Goal: Information Seeking & Learning: Learn about a topic

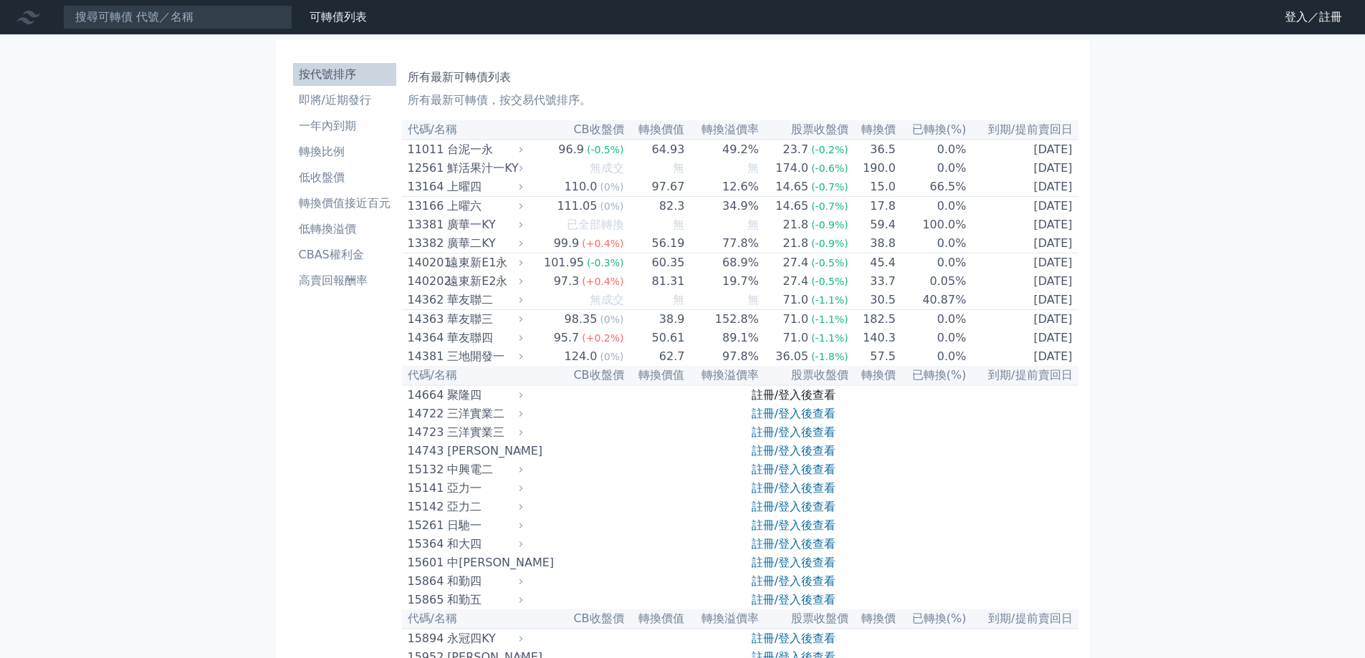
click at [810, 402] on link "註冊/登入後查看" at bounding box center [794, 395] width 84 height 14
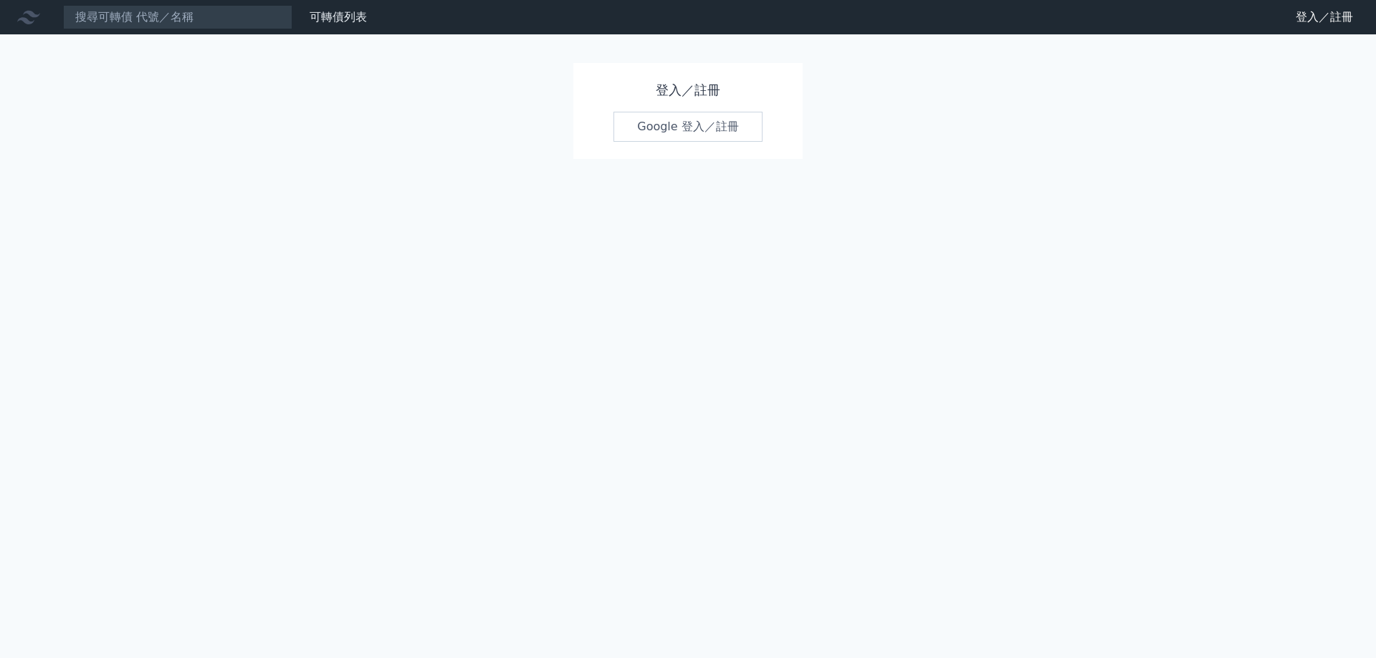
click at [738, 134] on link "Google 登入／註冊" at bounding box center [687, 127] width 149 height 30
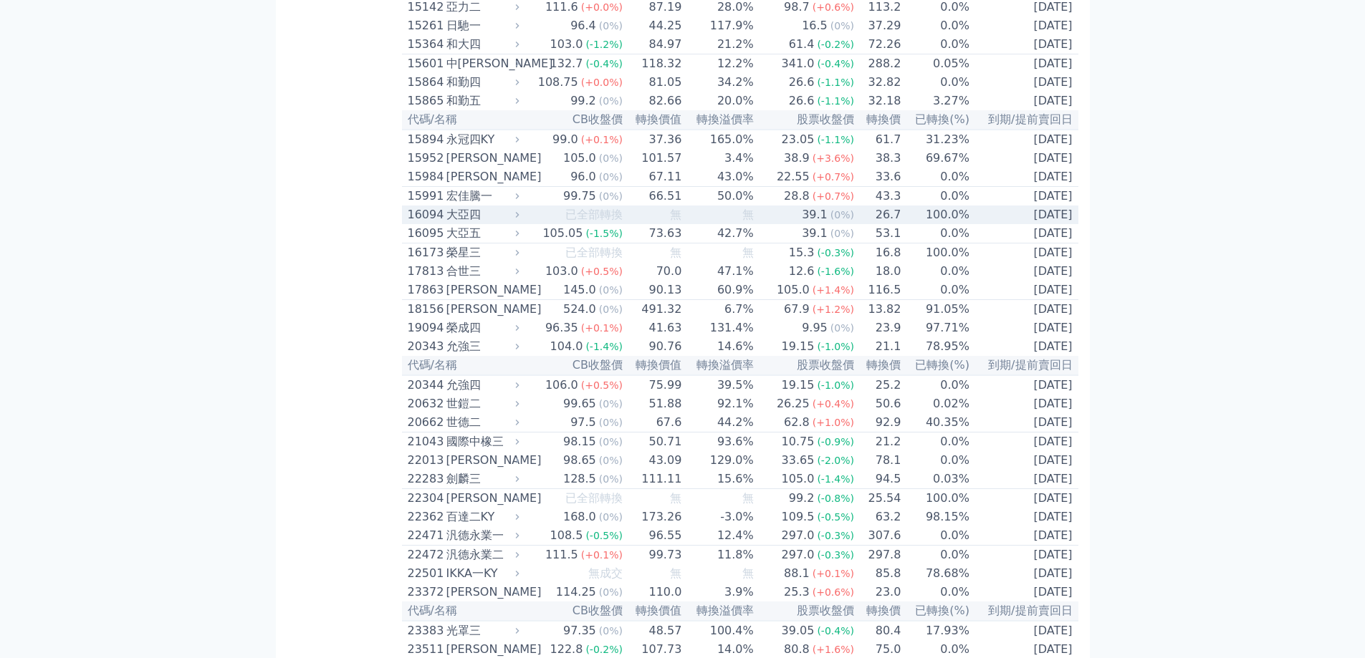
scroll to position [573, 0]
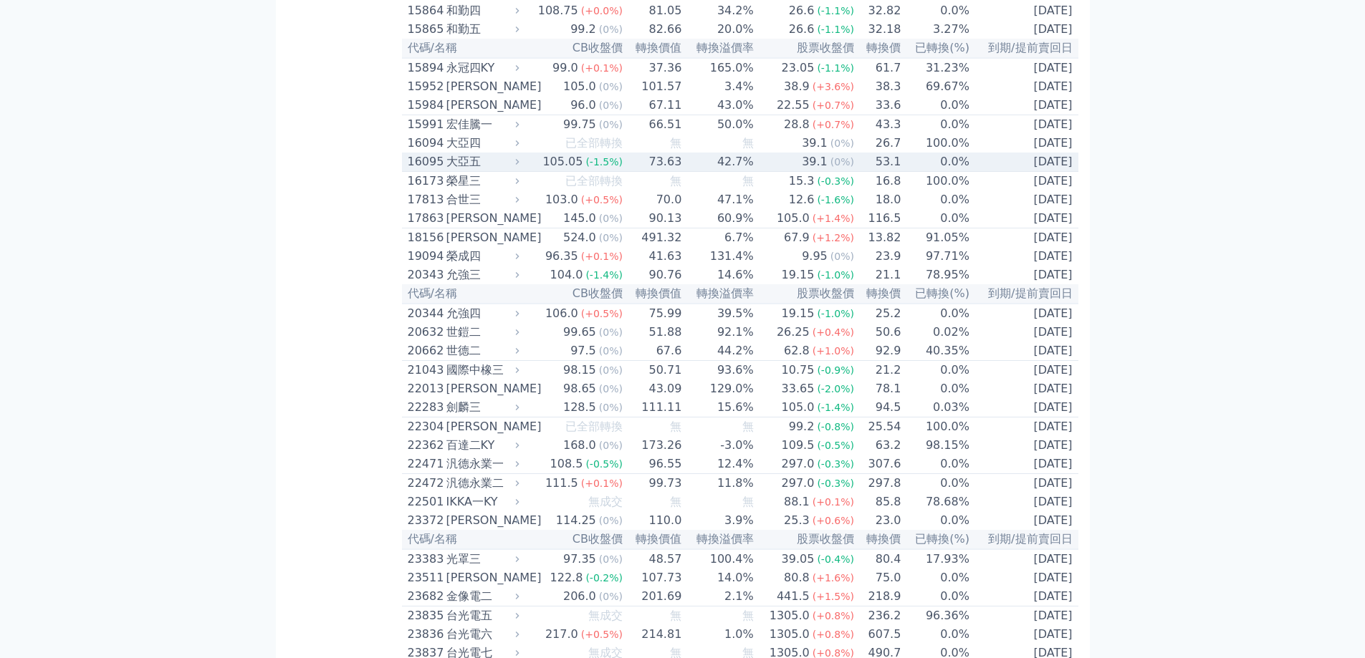
click at [685, 172] on td "42.7%" at bounding box center [718, 162] width 72 height 19
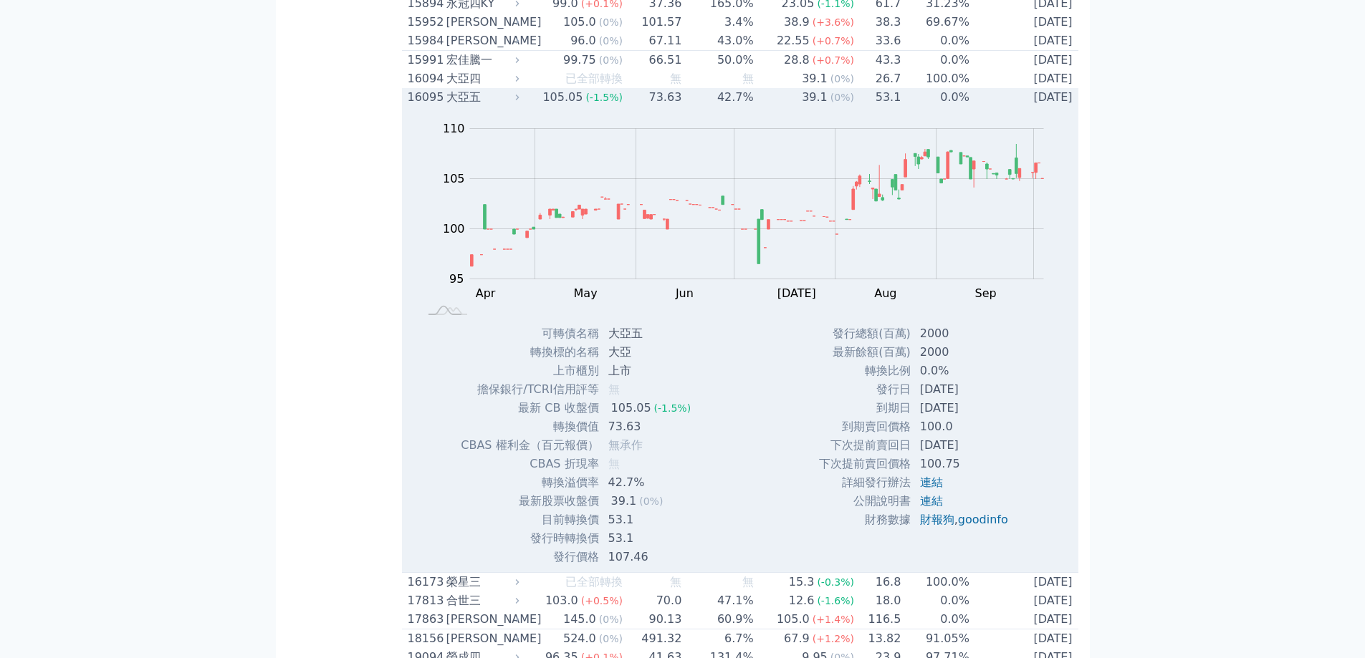
scroll to position [716, 0]
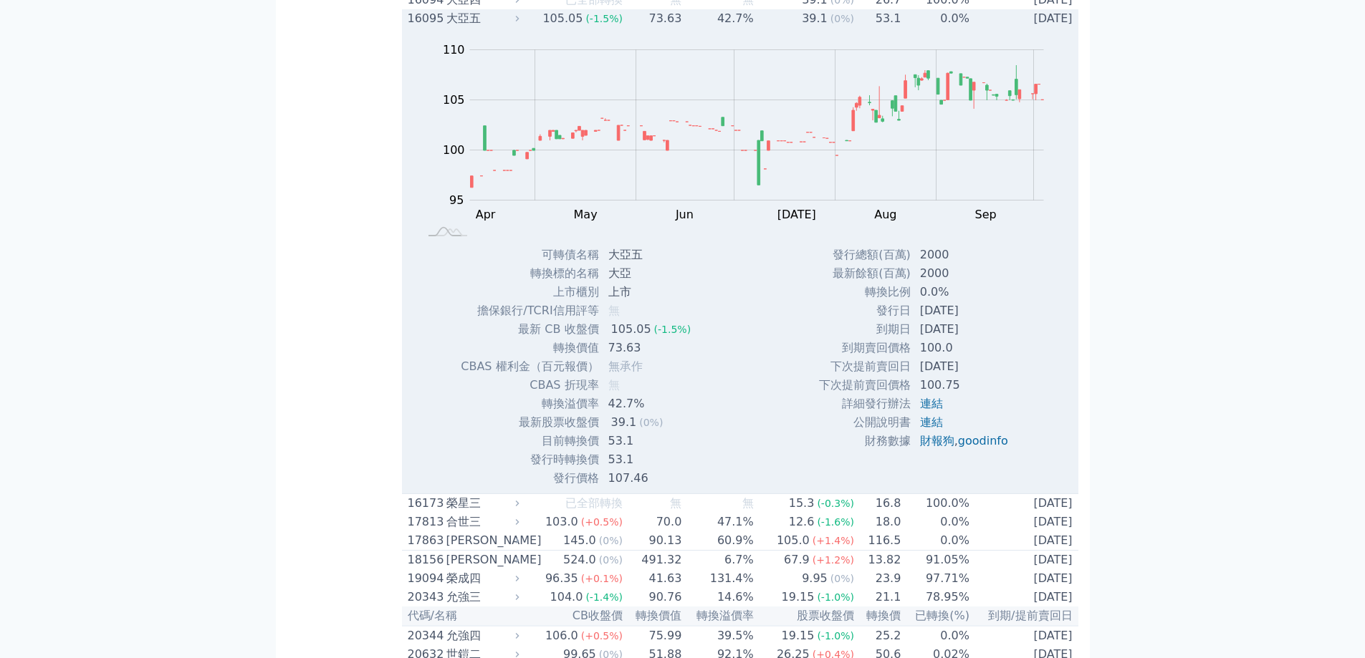
click at [730, 28] on td "42.7%" at bounding box center [718, 18] width 72 height 19
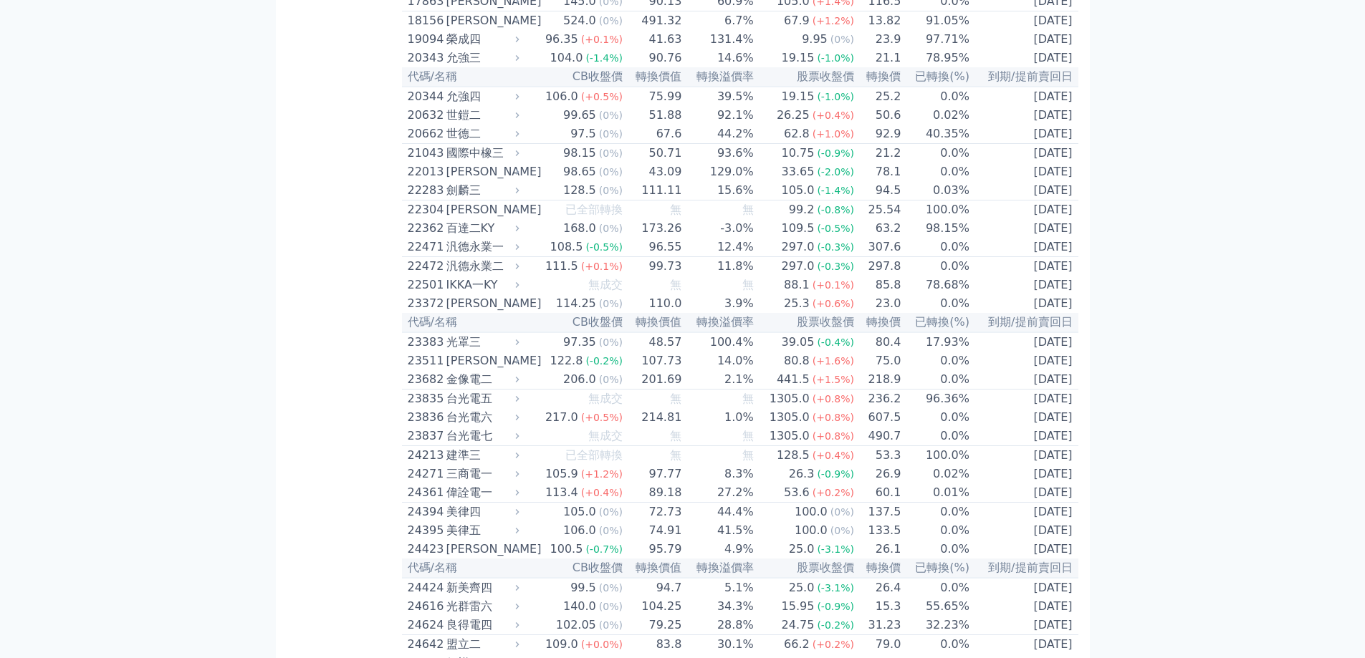
scroll to position [860, 0]
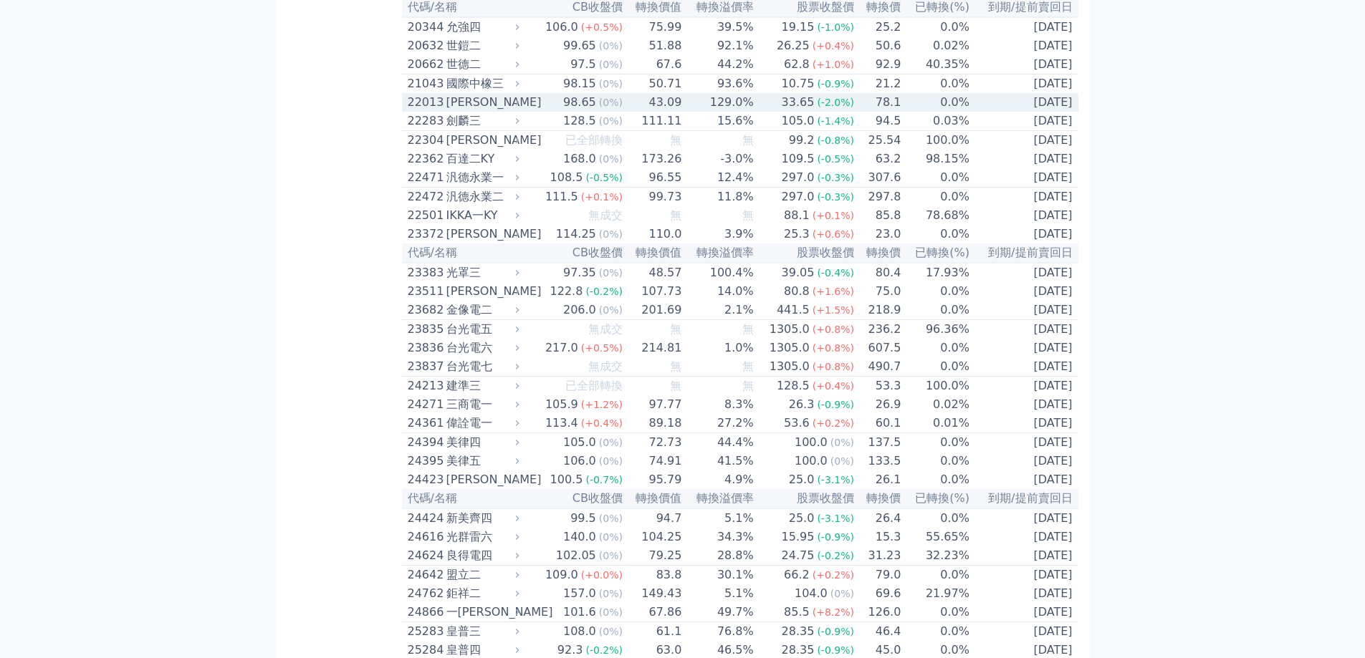
click at [1057, 112] on td "2026-05-25" at bounding box center [1024, 102] width 108 height 19
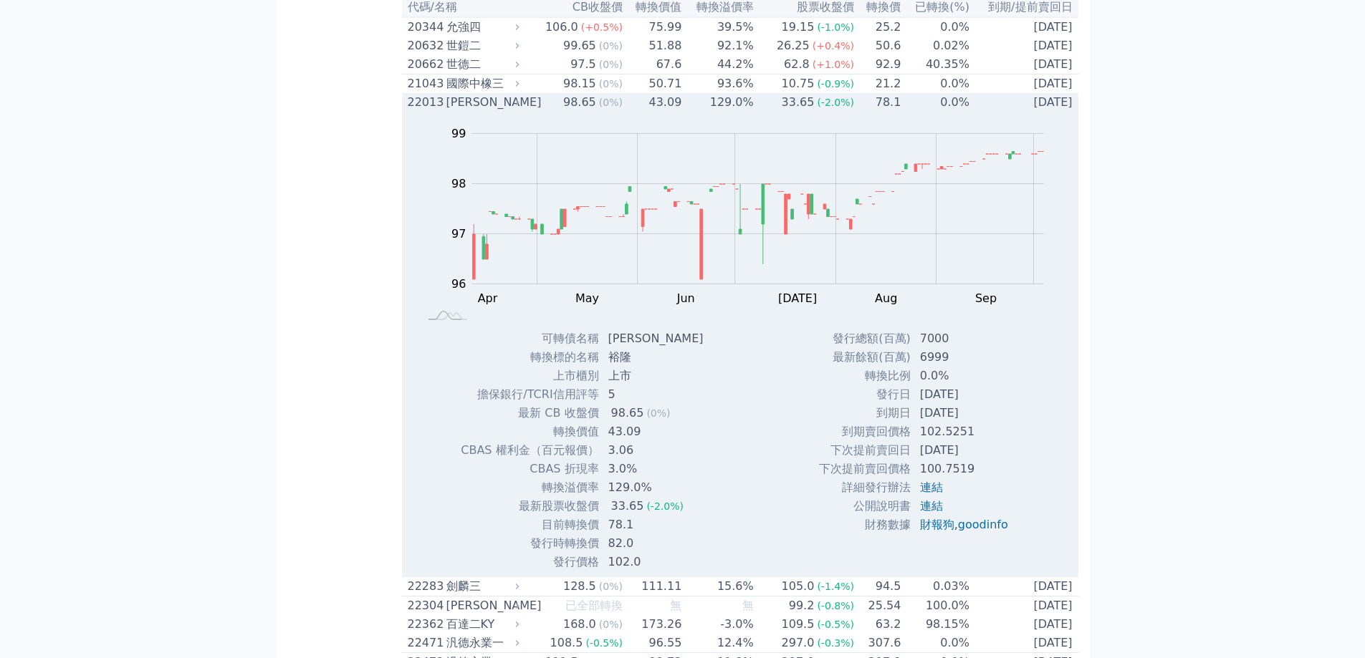
click at [686, 112] on td "129.0%" at bounding box center [718, 102] width 72 height 19
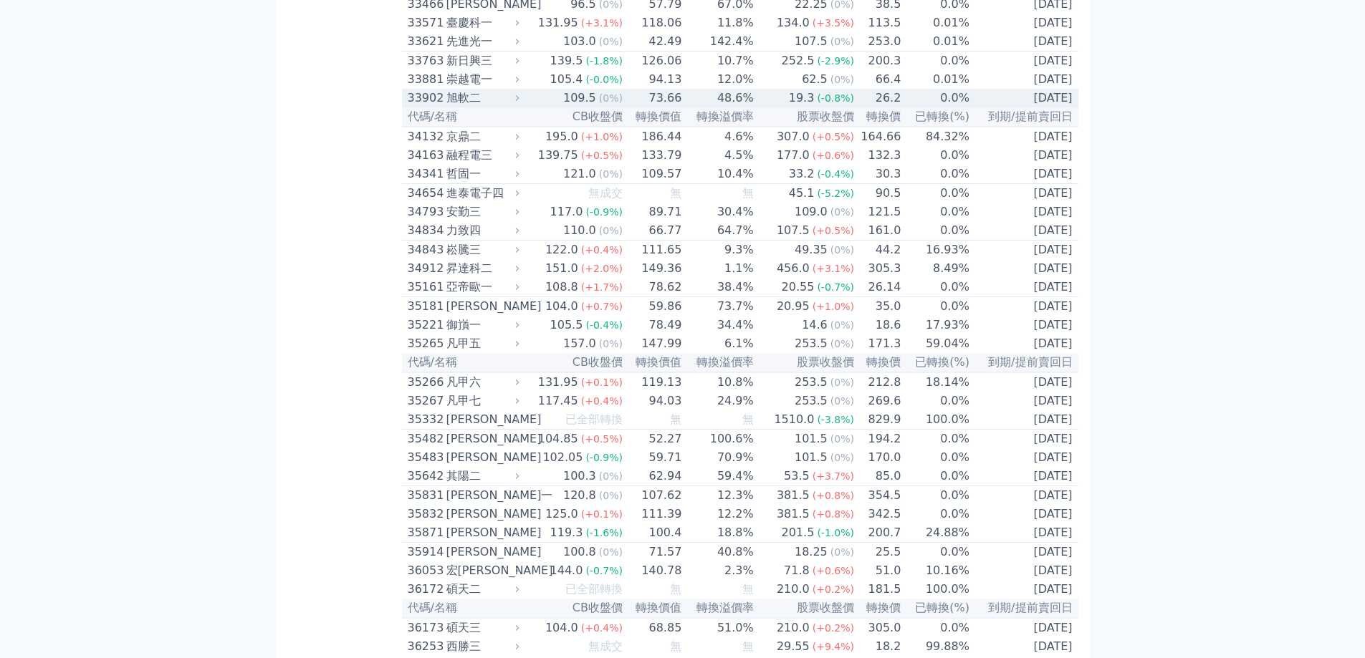
scroll to position [2722, 0]
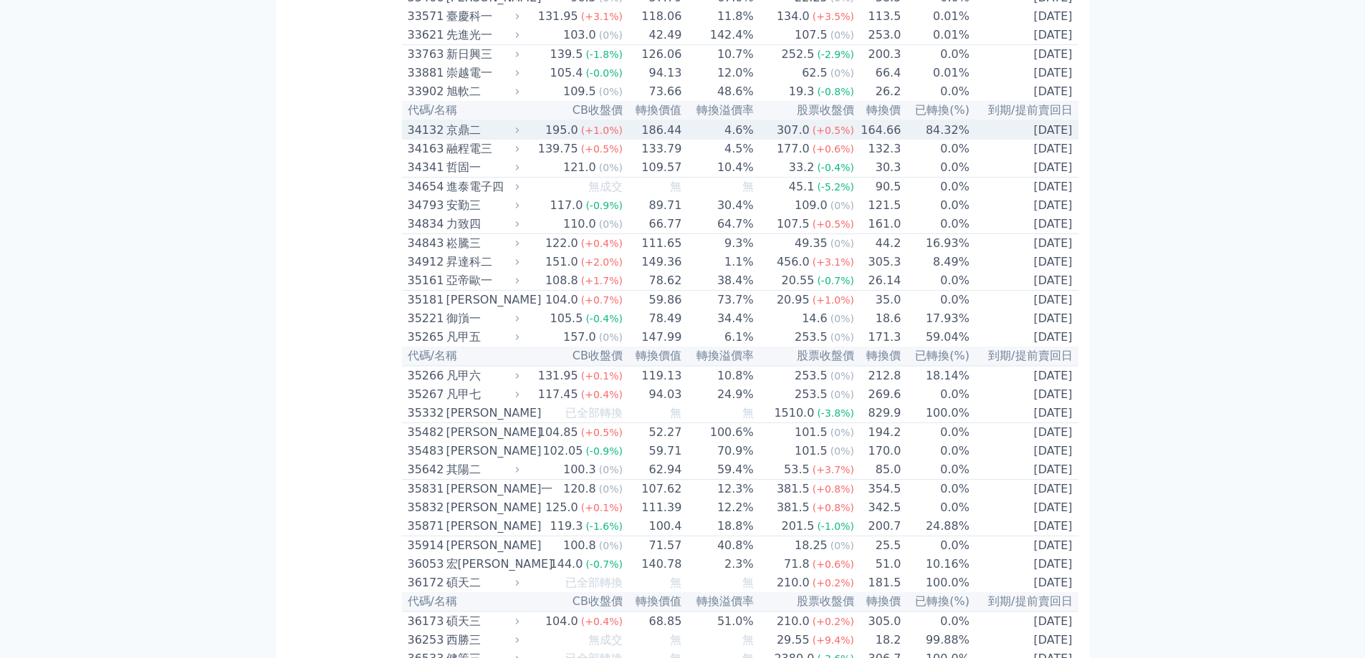
click at [608, 136] on span "(+1.0%)" at bounding box center [602, 130] width 42 height 11
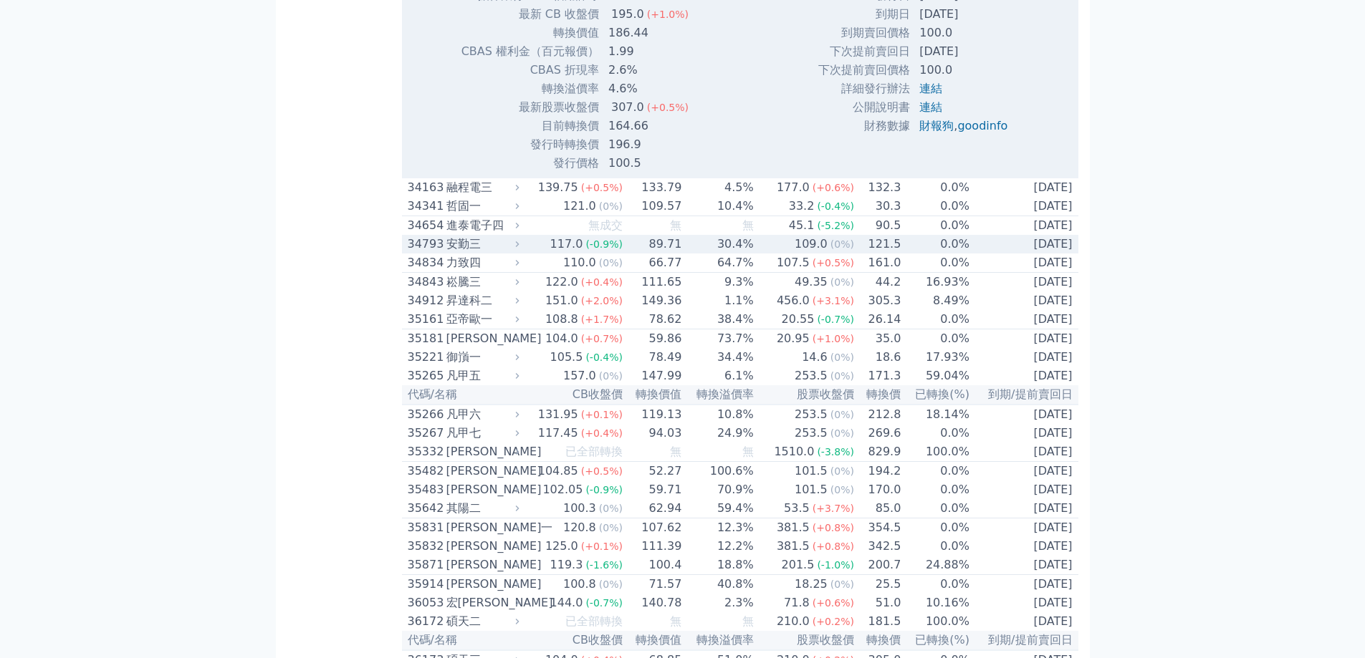
scroll to position [2937, 0]
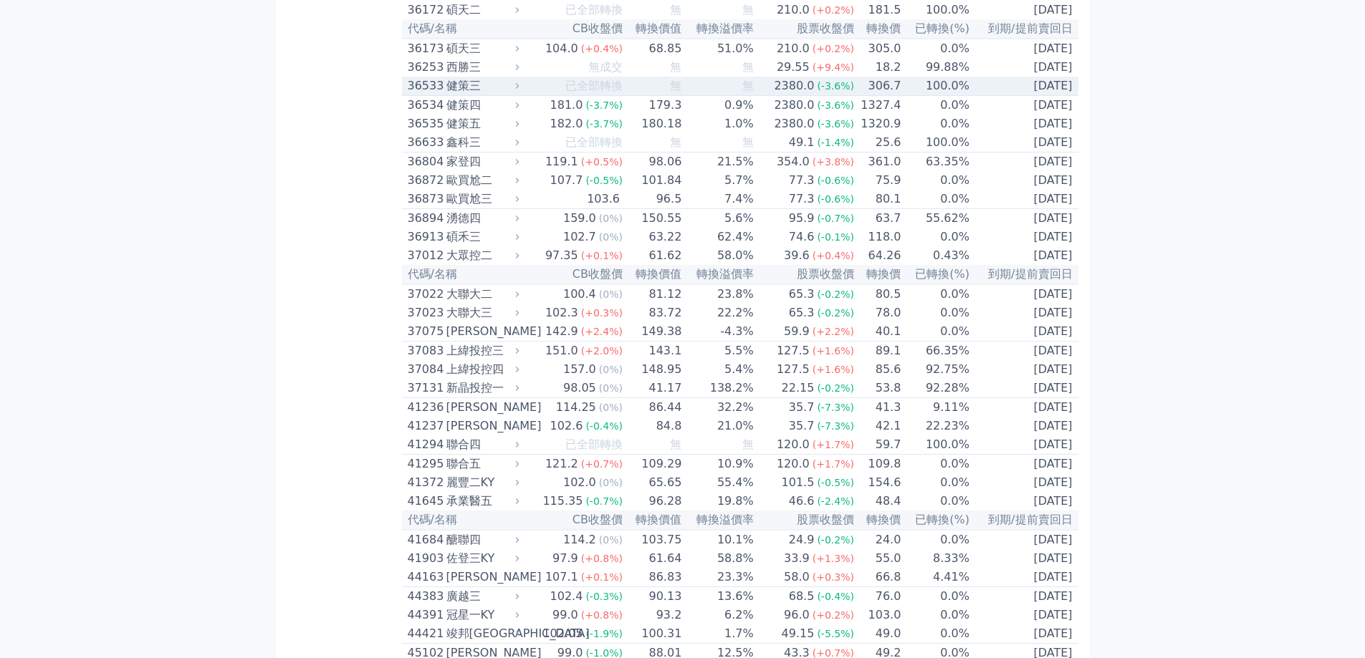
scroll to position [3224, 0]
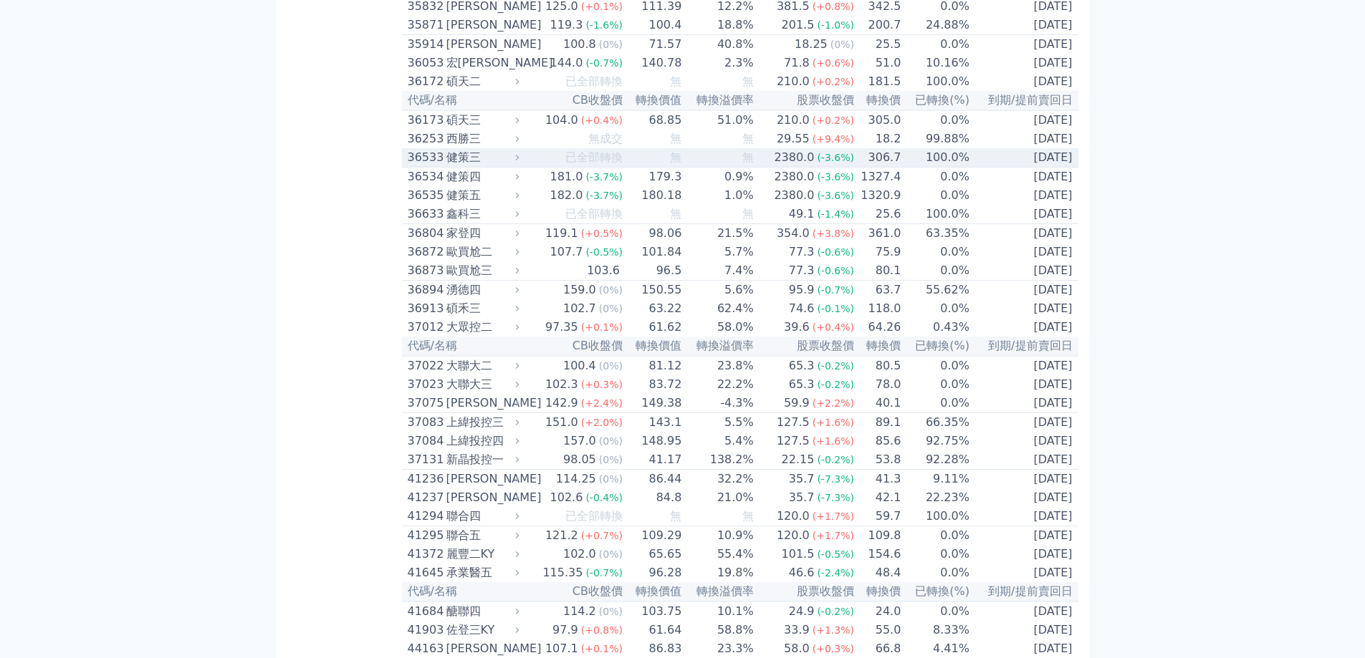
click at [1061, 168] on td "2025-10-30" at bounding box center [1024, 157] width 108 height 19
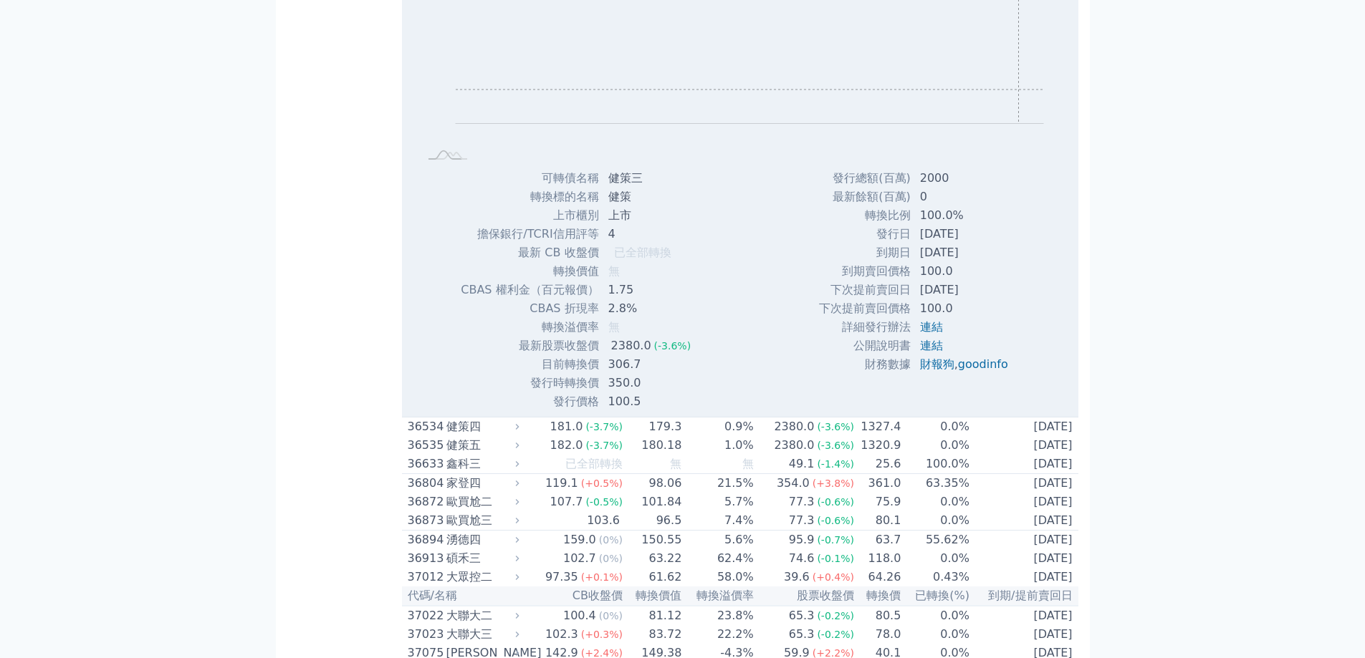
scroll to position [3439, 0]
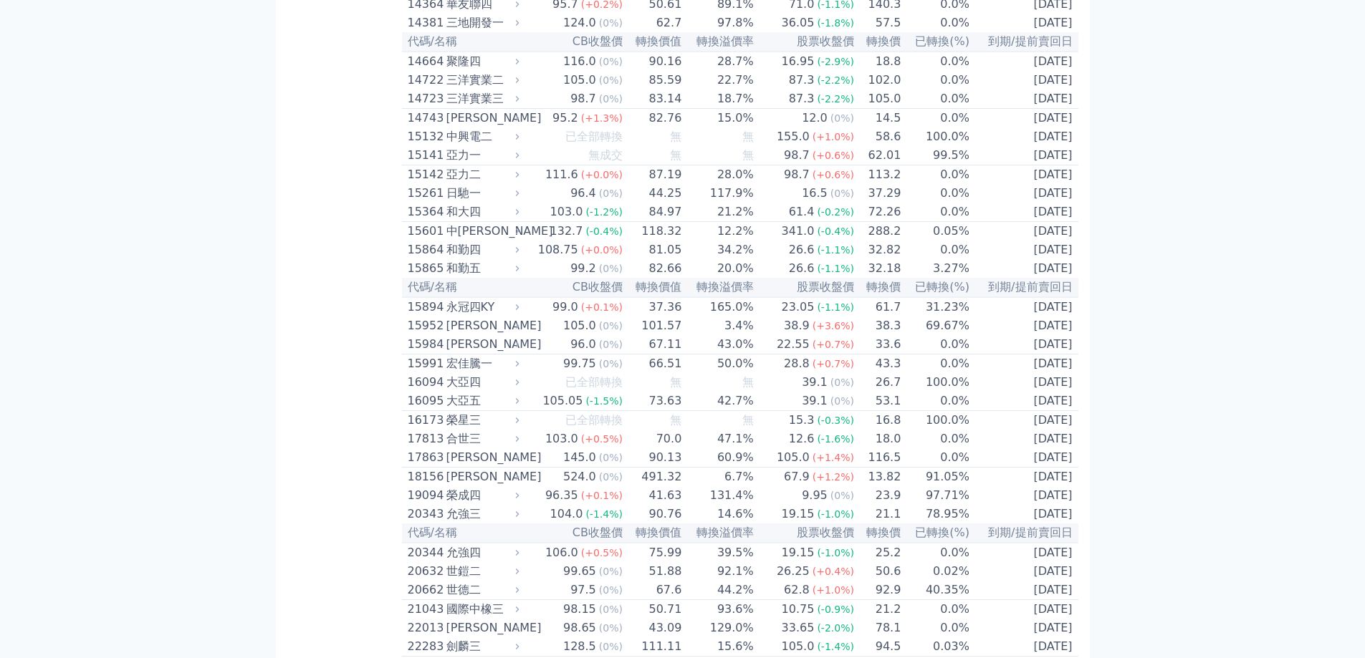
scroll to position [287, 0]
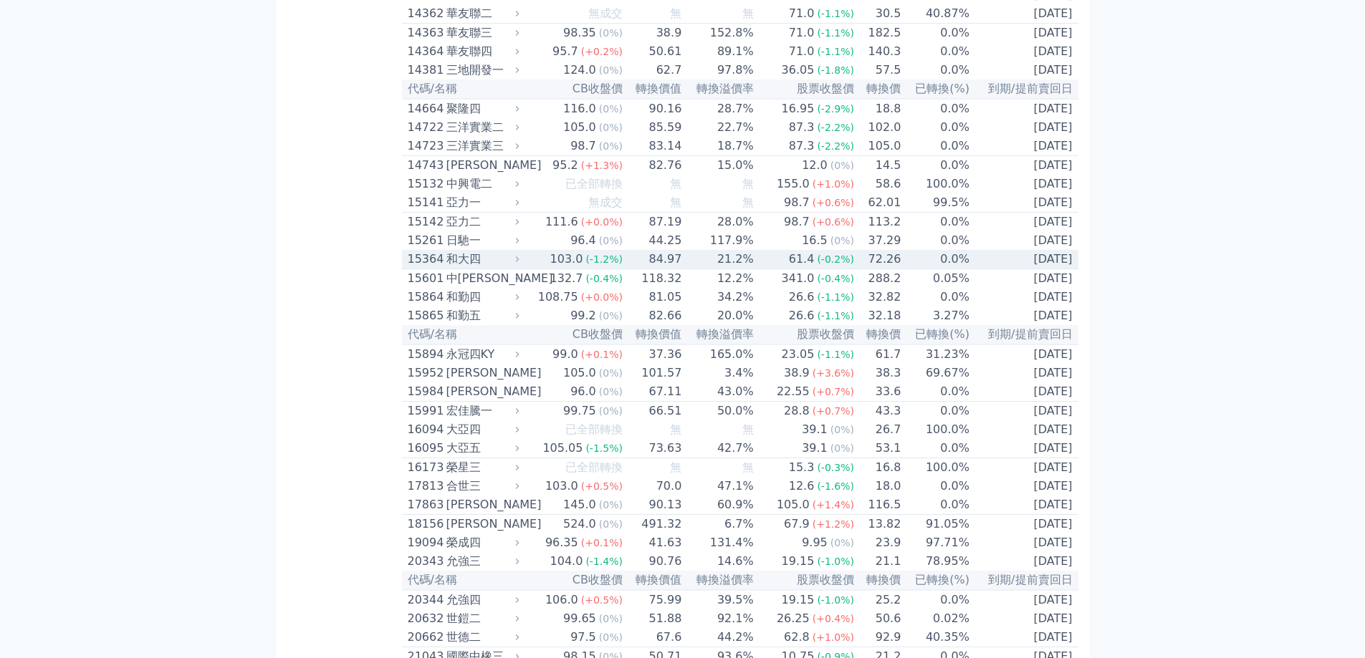
click at [825, 265] on span "(-0.2%)" at bounding box center [835, 259] width 37 height 11
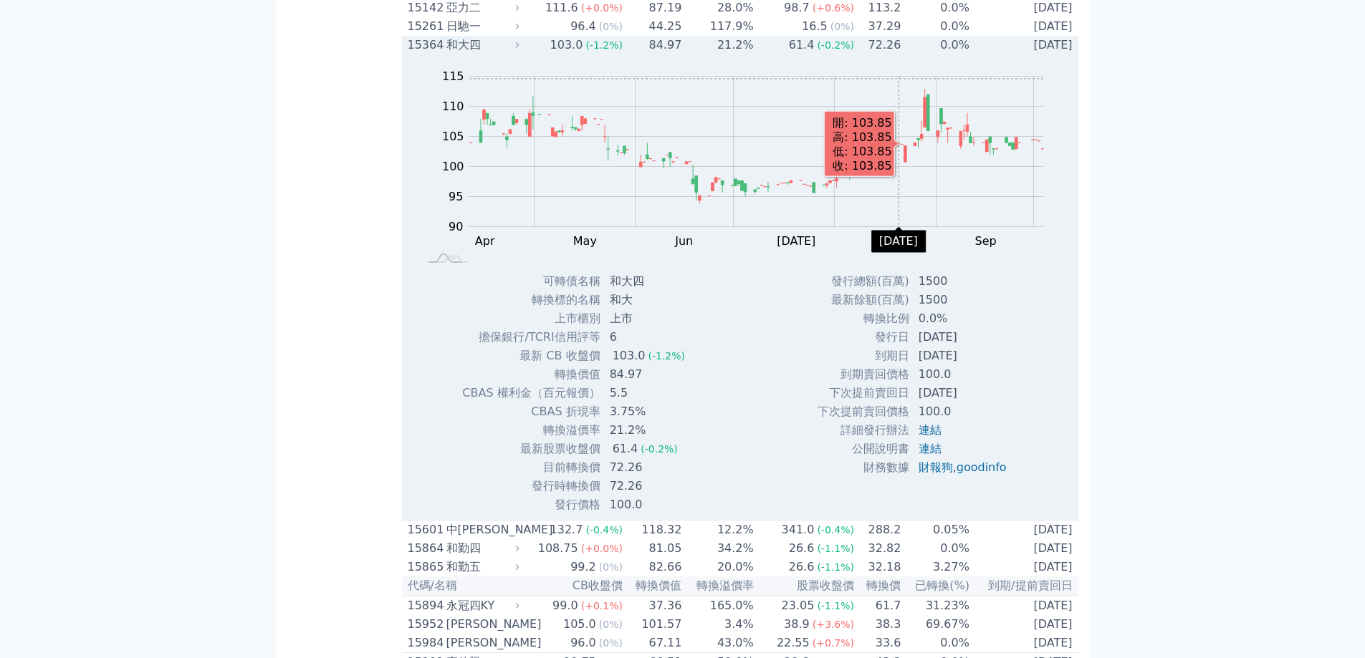
scroll to position [502, 0]
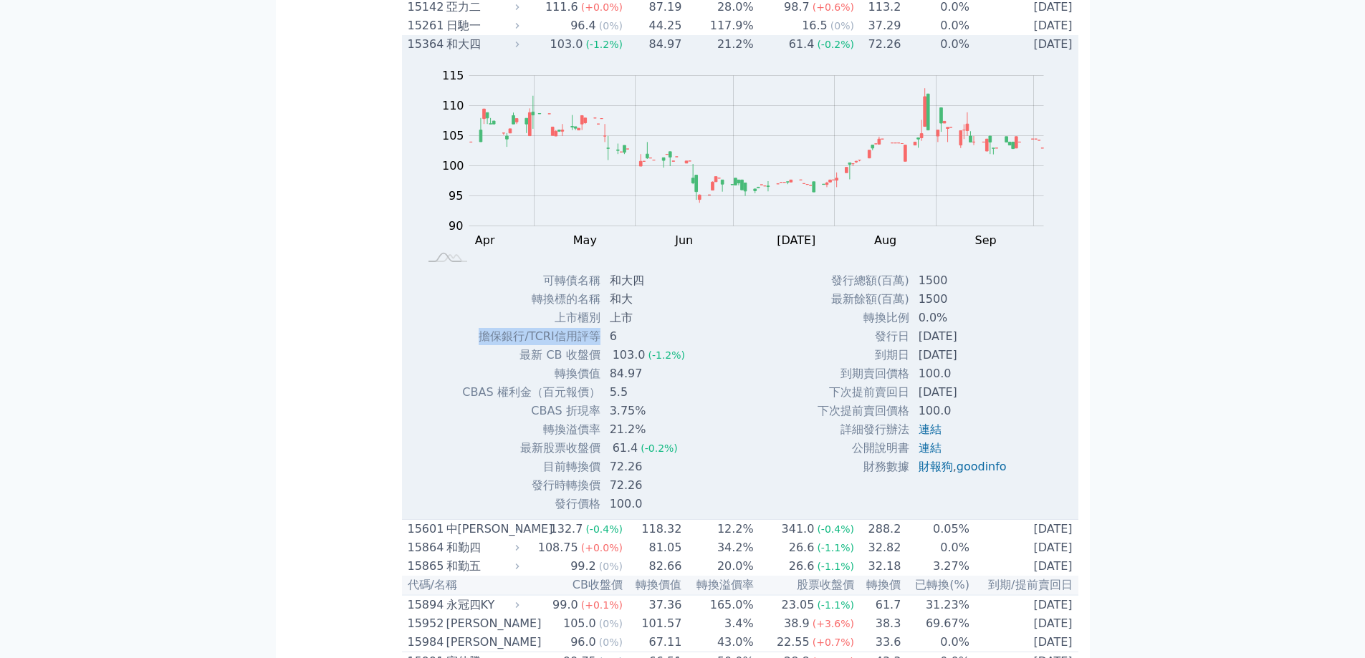
drag, startPoint x: 483, startPoint y: 369, endPoint x: 598, endPoint y: 375, distance: 114.8
click at [598, 346] on td "擔保銀行/TCRI信用評等" at bounding box center [530, 336] width 139 height 19
click at [948, 54] on td "0.0%" at bounding box center [935, 44] width 69 height 19
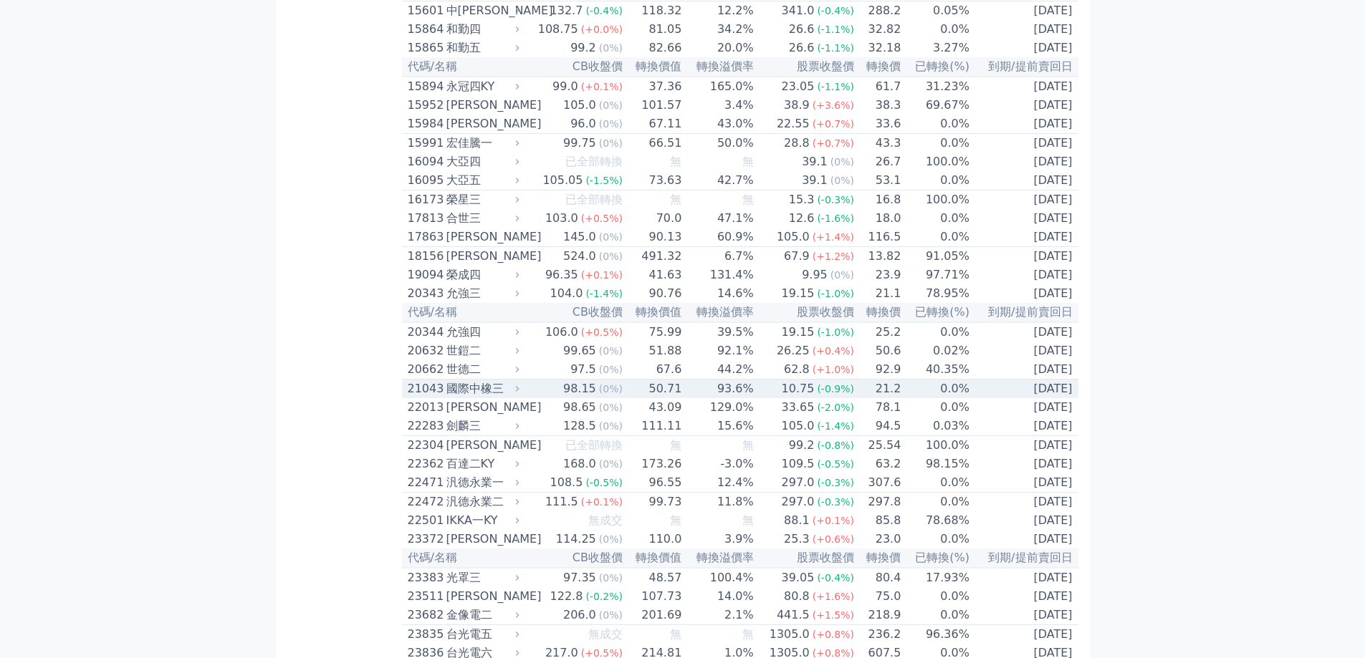
scroll to position [645, 0]
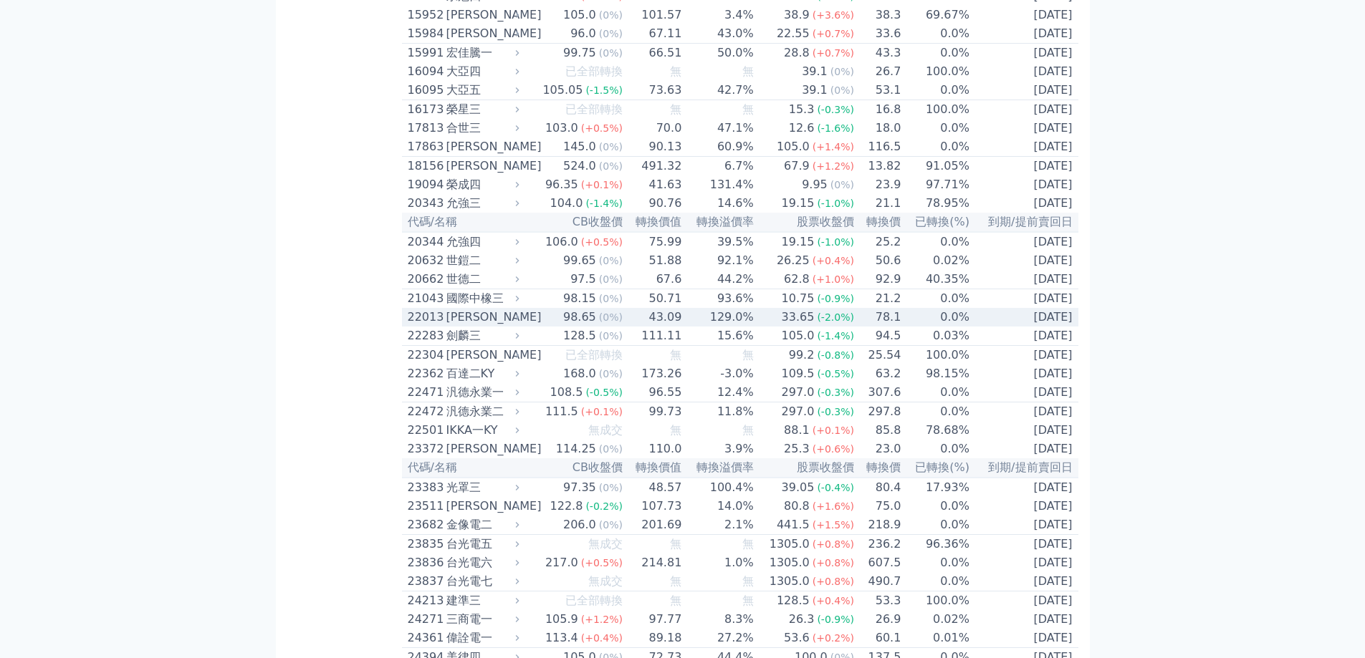
click at [636, 327] on td "43.09" at bounding box center [652, 317] width 59 height 19
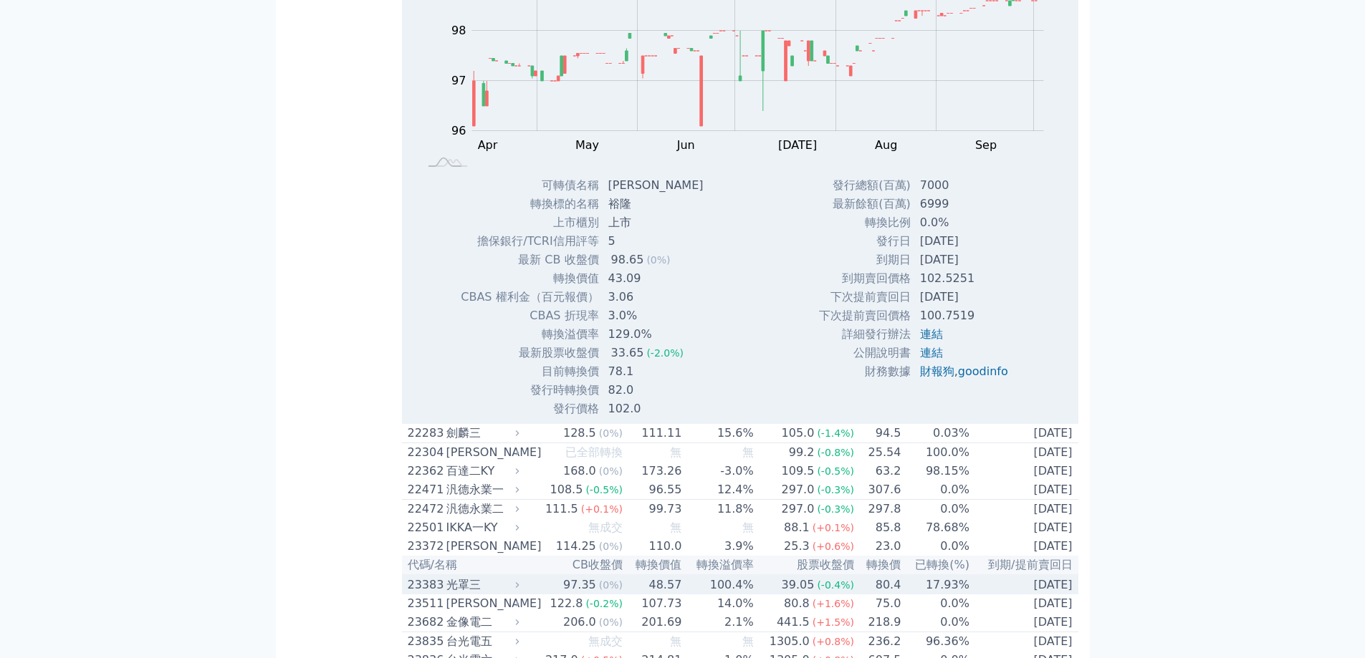
scroll to position [1003, 0]
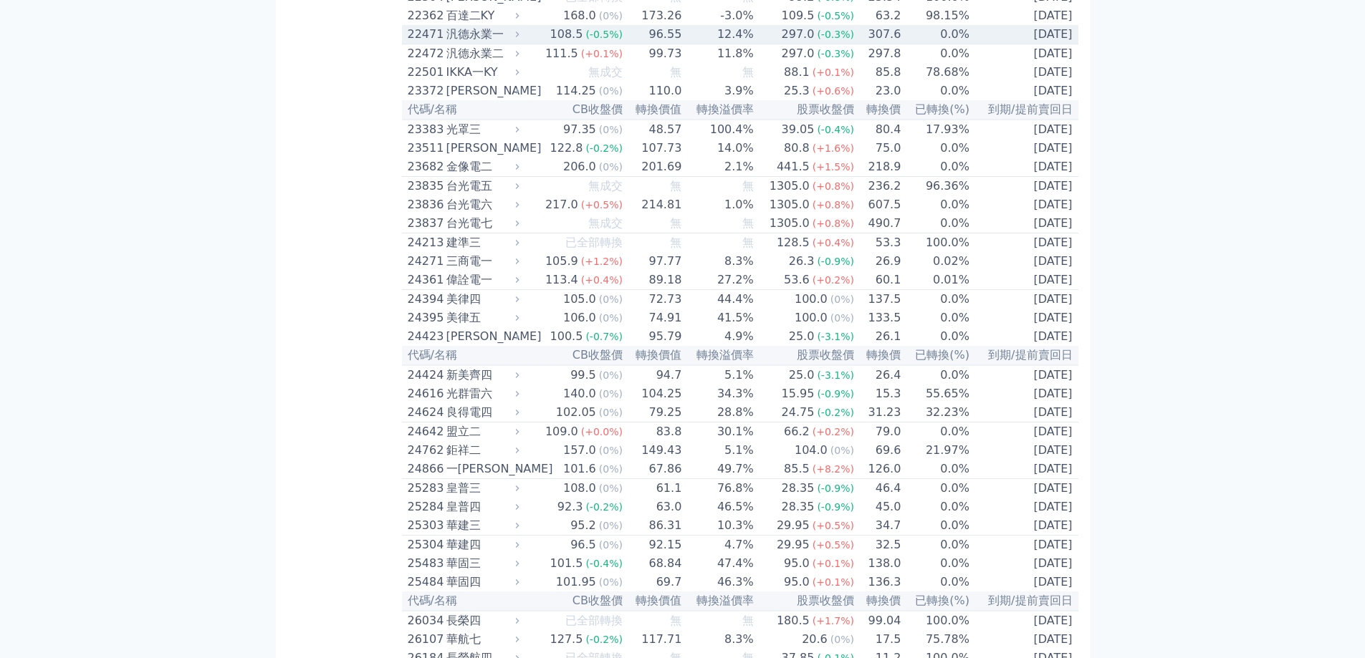
click at [729, 44] on td "12.4%" at bounding box center [718, 34] width 72 height 19
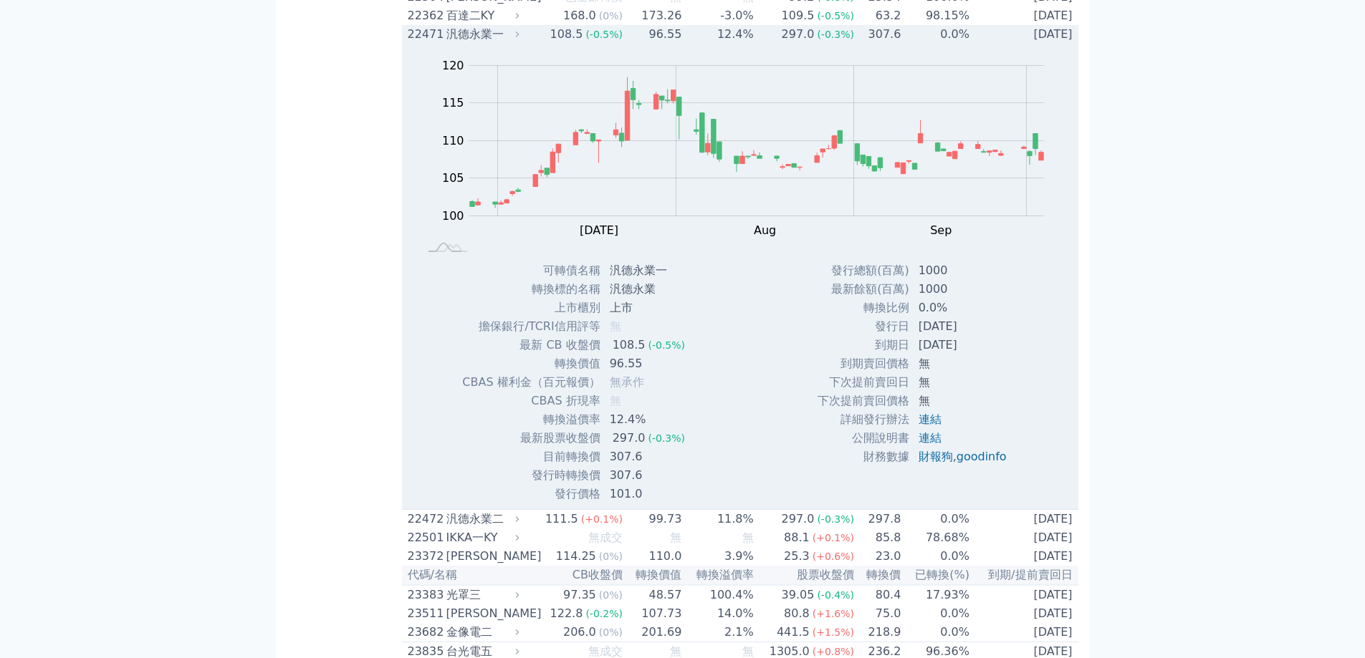
click at [855, 44] on td "307.6" at bounding box center [878, 34] width 47 height 19
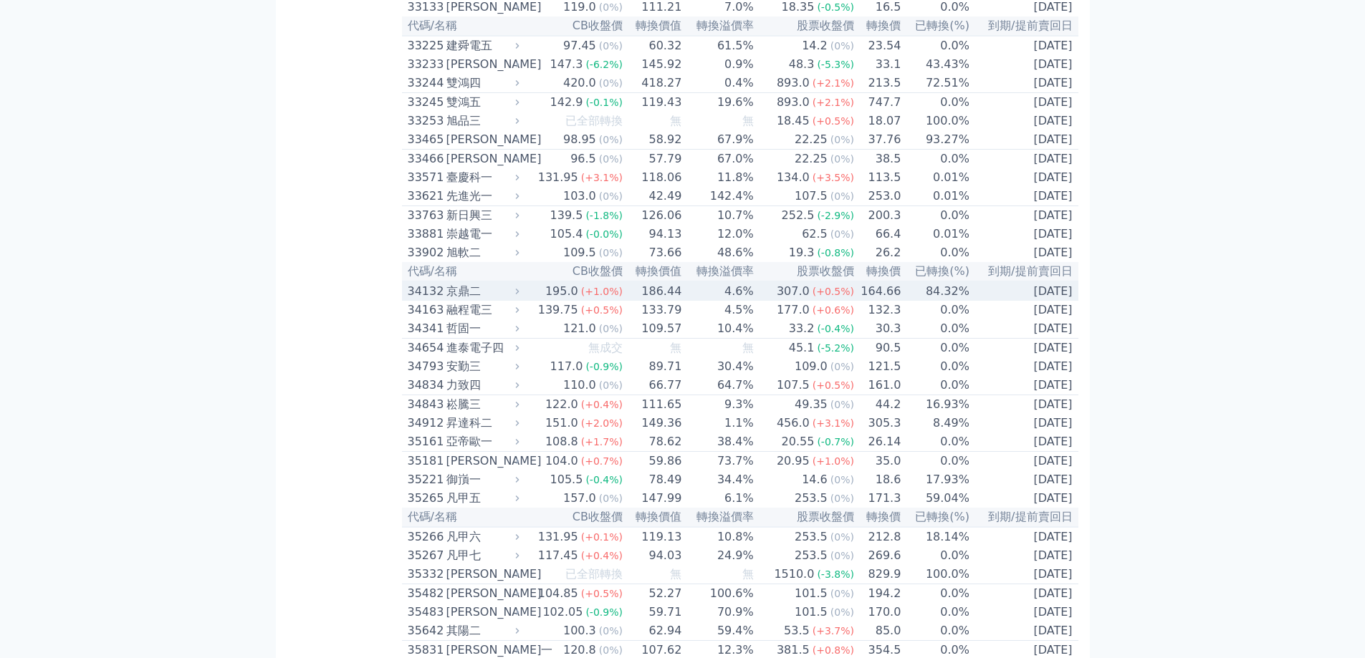
scroll to position [2579, 0]
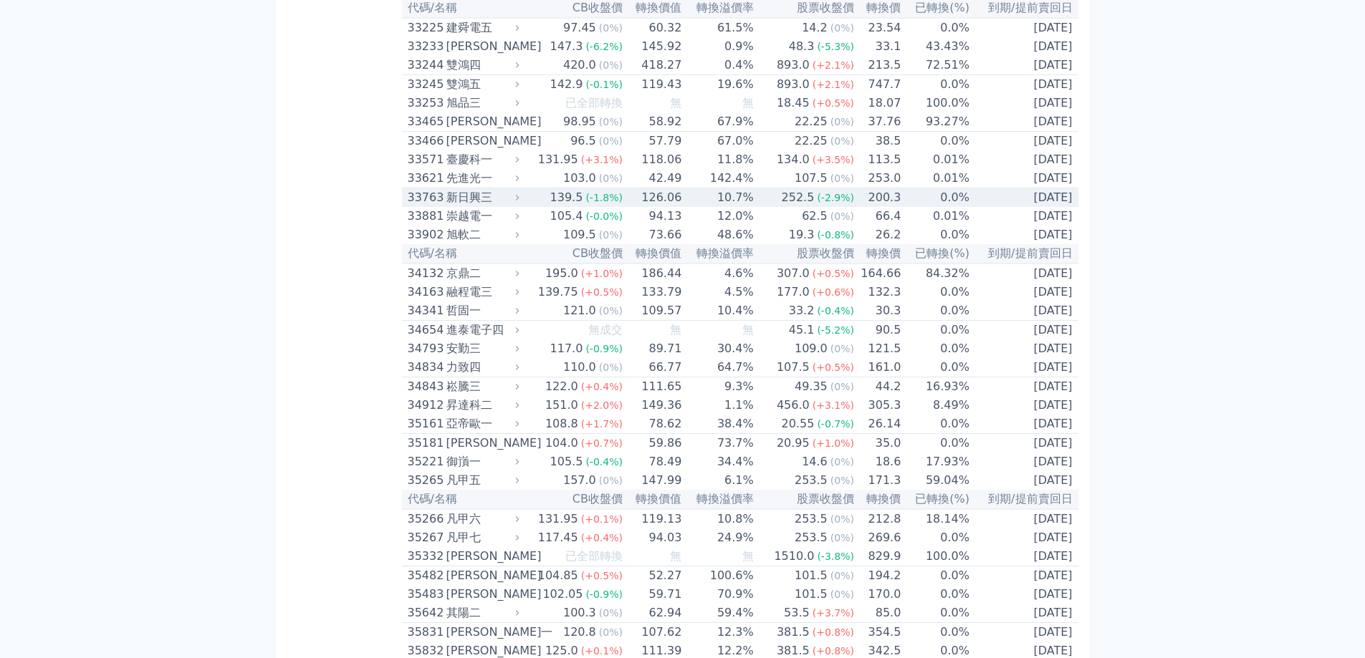
click at [729, 208] on td "10.7%" at bounding box center [718, 197] width 72 height 19
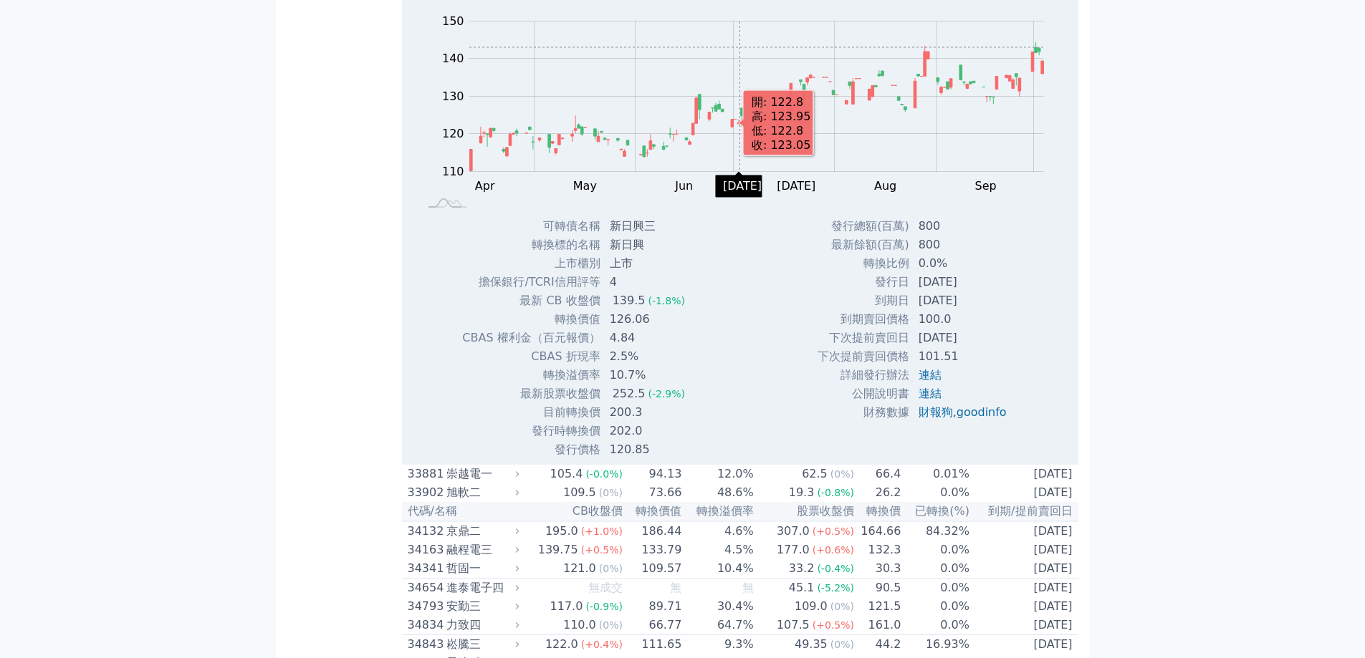
scroll to position [2937, 0]
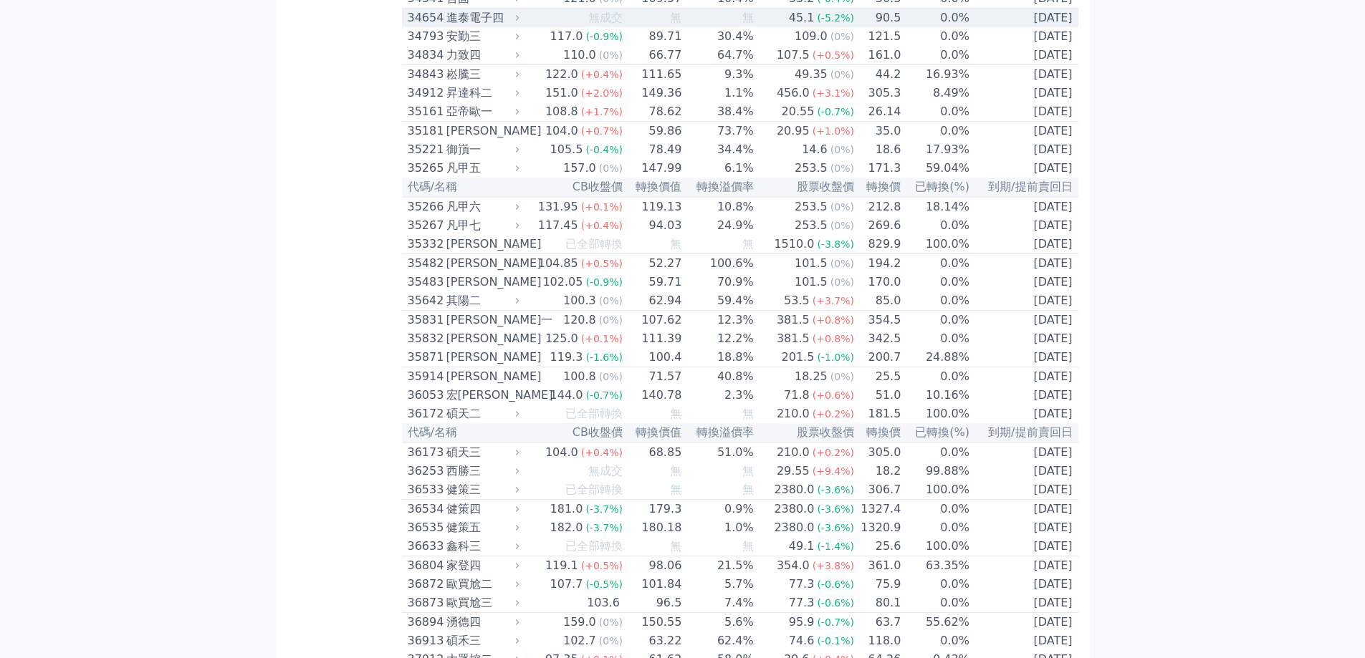
scroll to position [2866, 0]
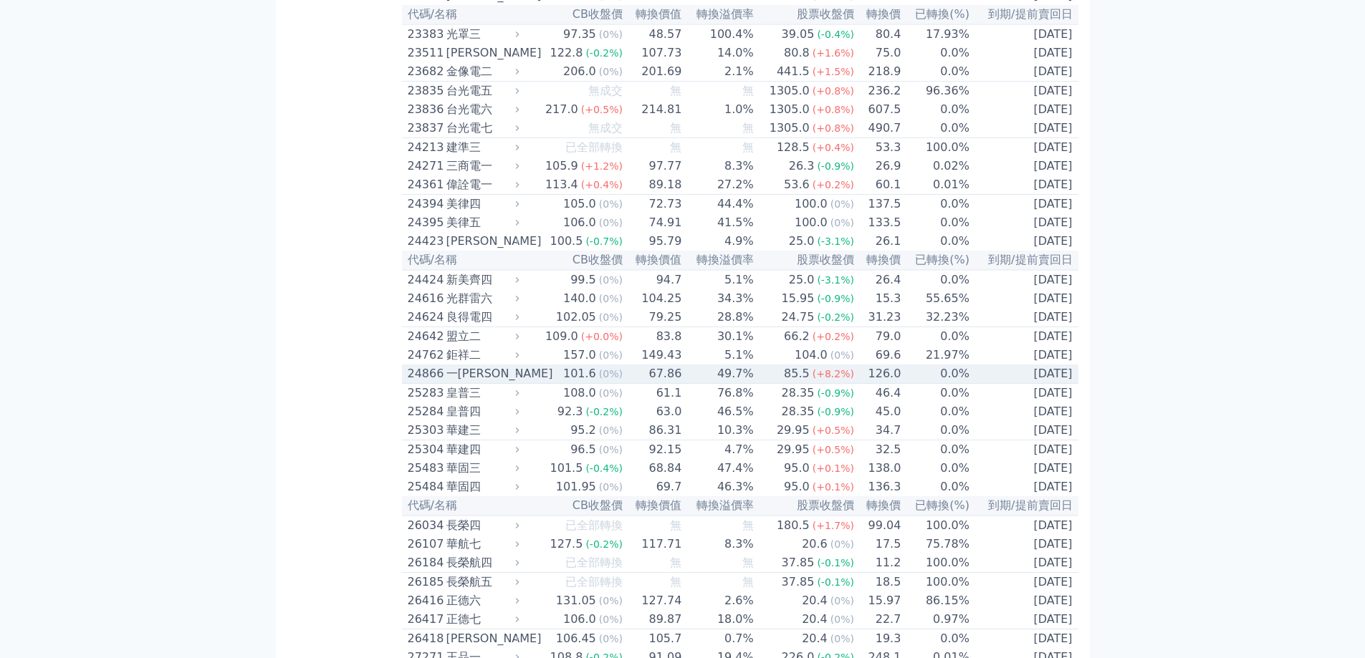
scroll to position [1003, 0]
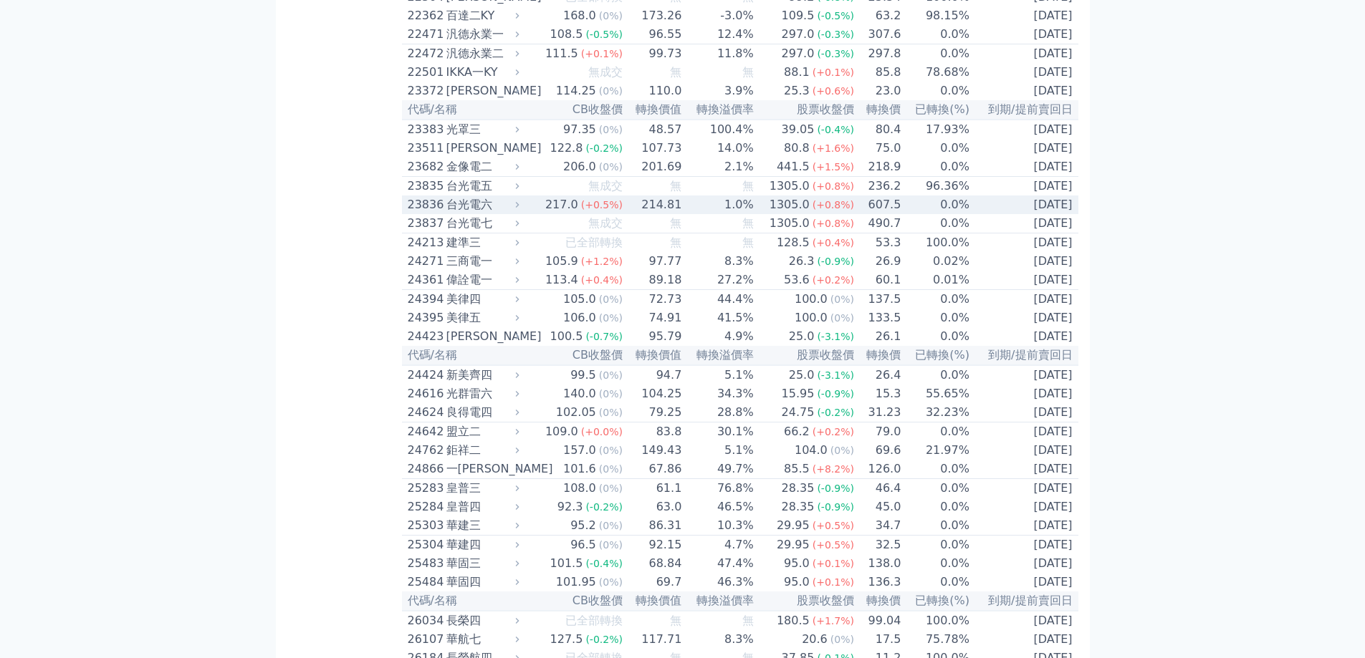
click at [878, 214] on td "607.5" at bounding box center [878, 205] width 47 height 19
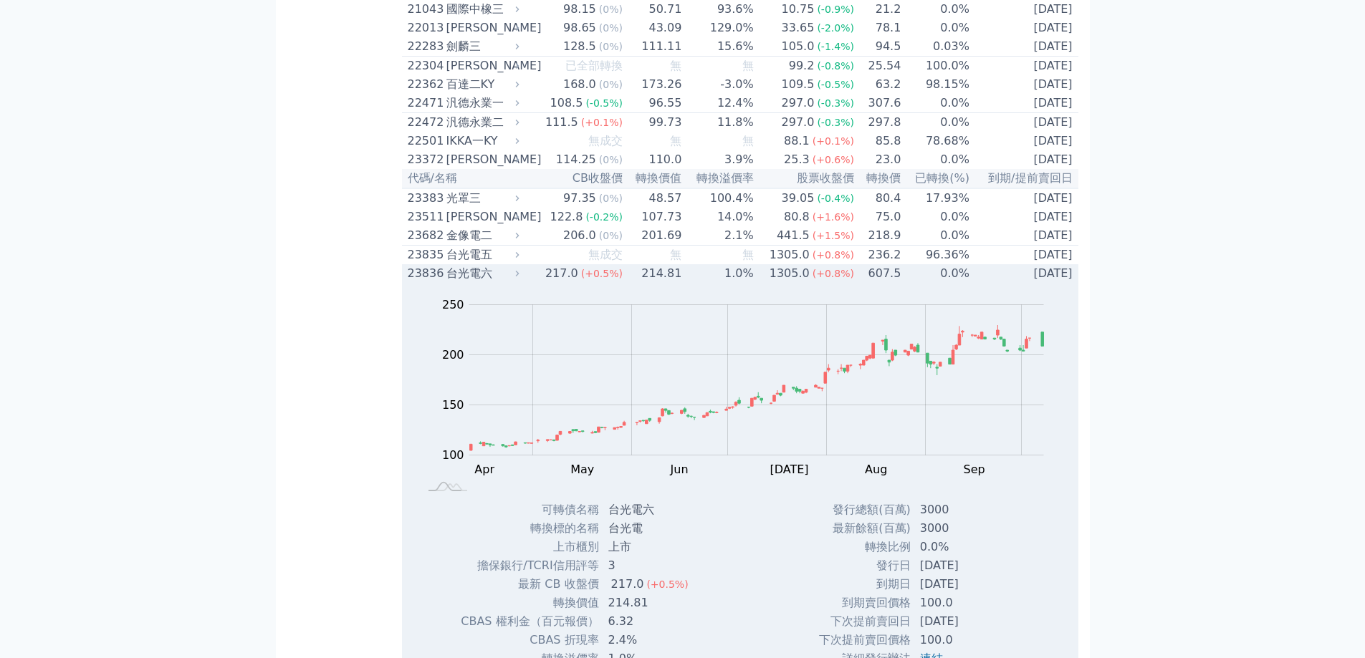
scroll to position [860, 0]
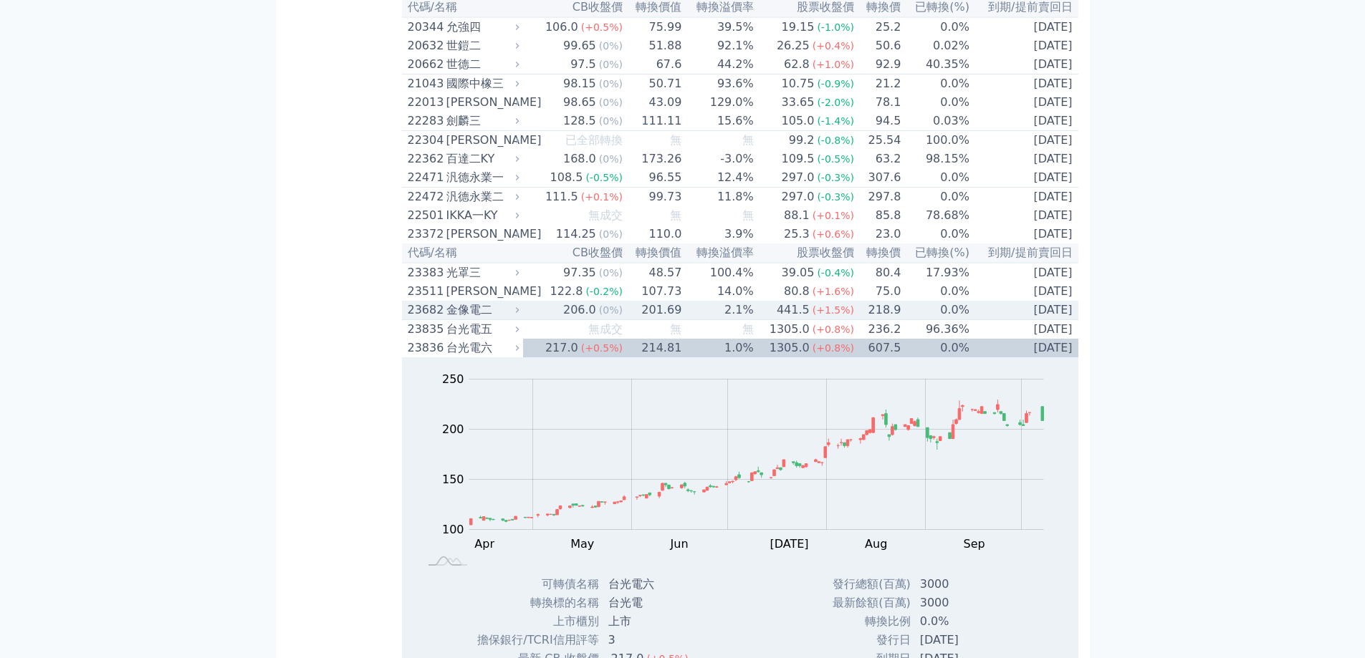
click at [970, 320] on td "2026-12-05" at bounding box center [1024, 310] width 108 height 19
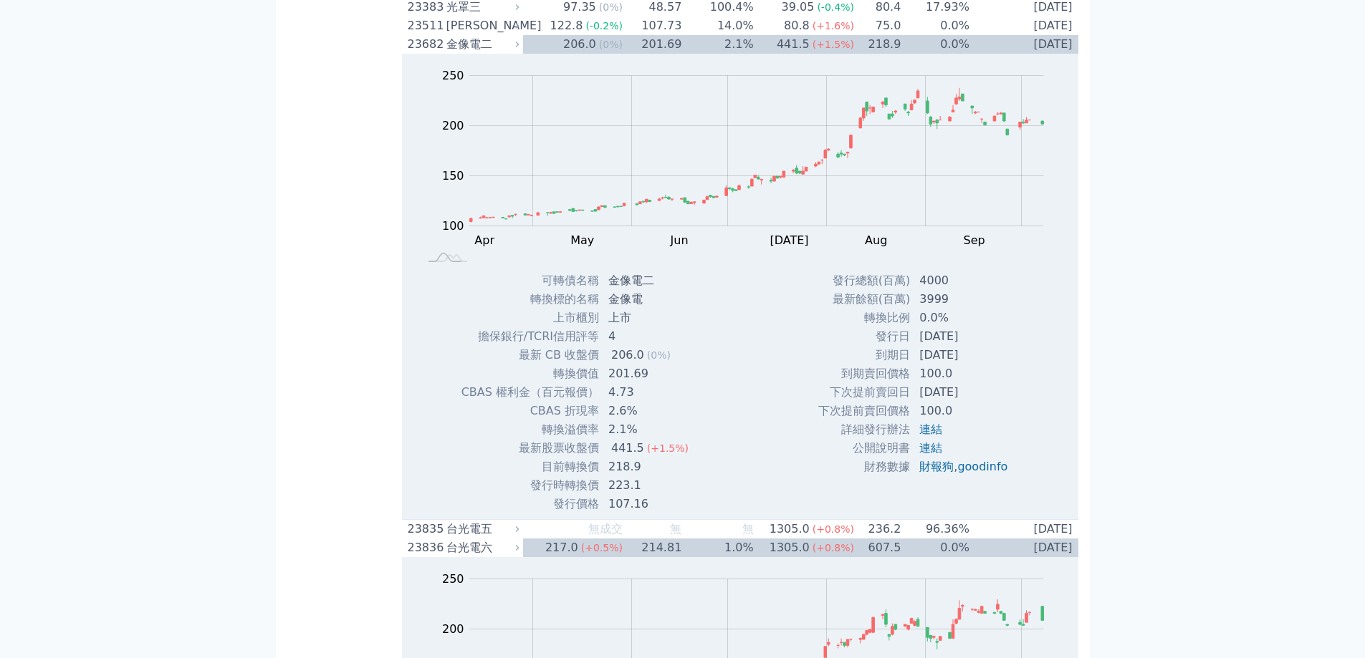
scroll to position [1146, 0]
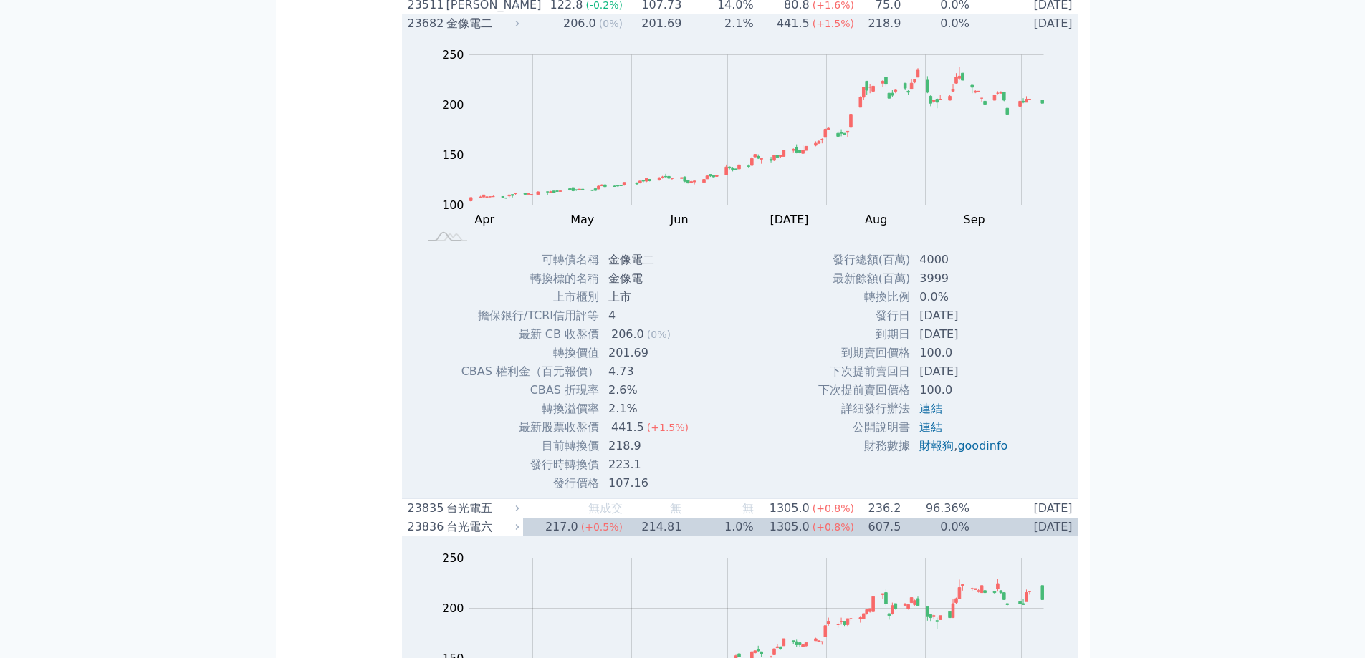
drag, startPoint x: 912, startPoint y: 396, endPoint x: 977, endPoint y: 401, distance: 65.4
click at [977, 325] on td "2023-12-05" at bounding box center [965, 316] width 108 height 19
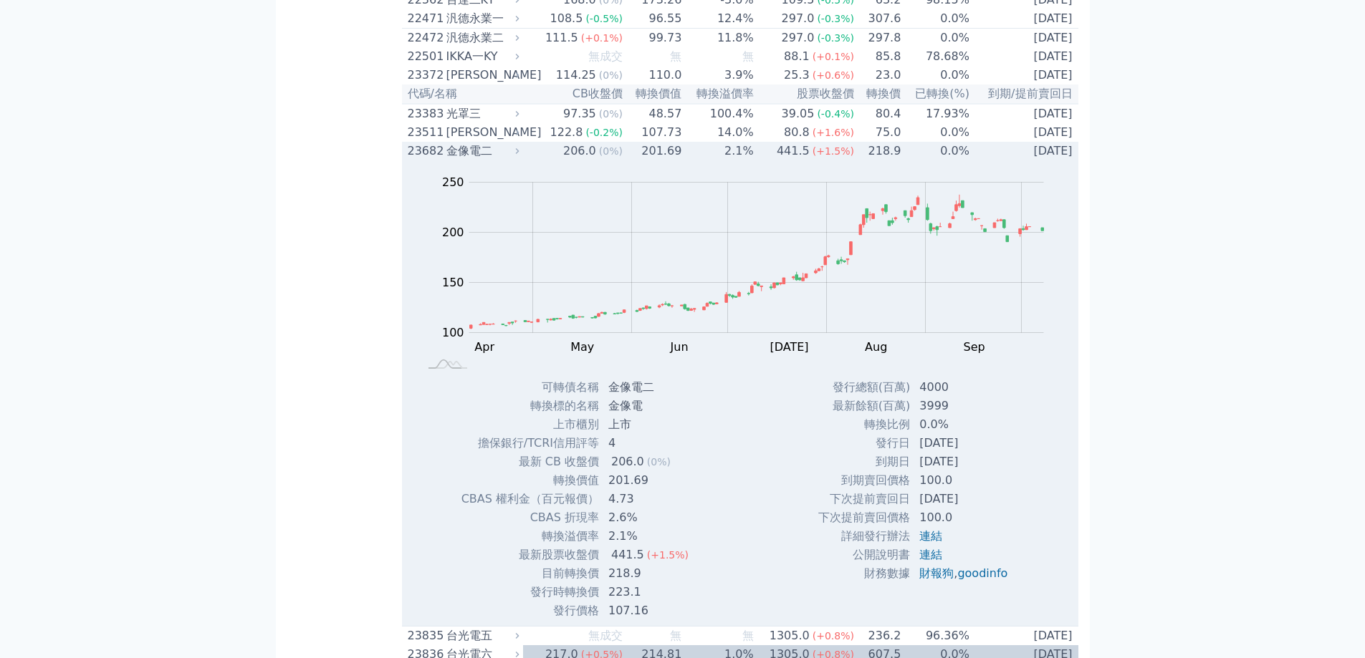
scroll to position [788, 0]
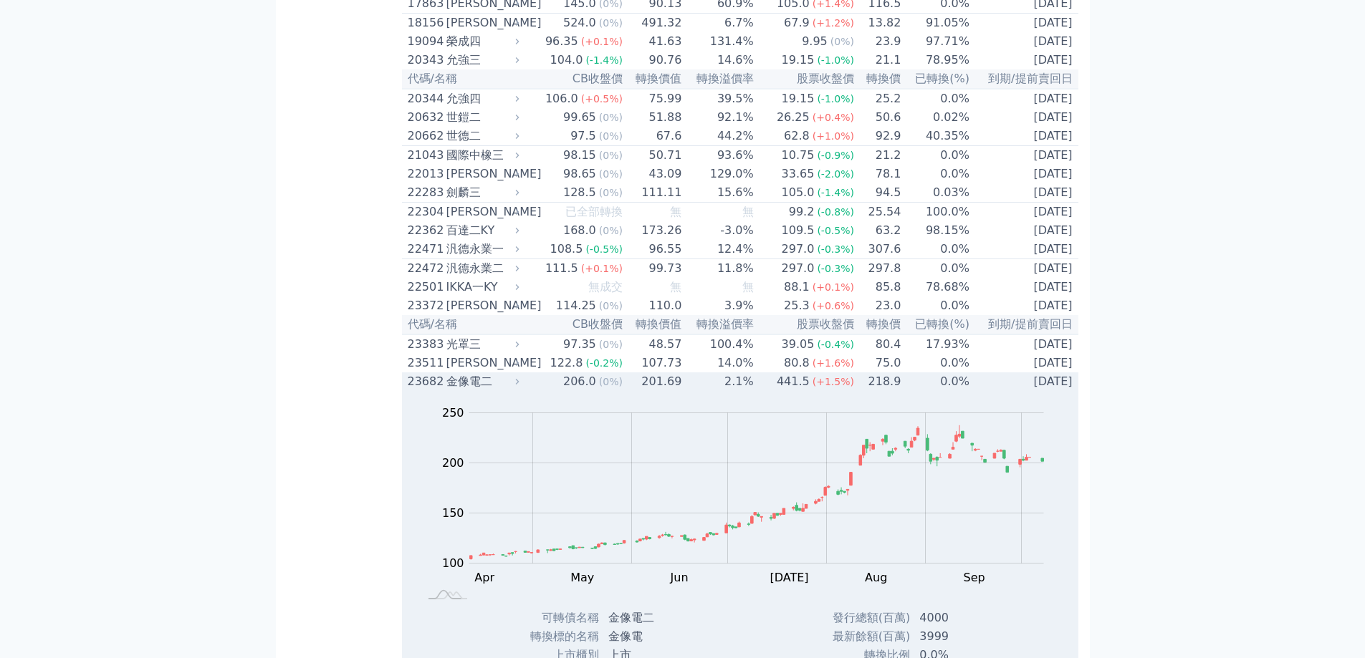
click at [873, 391] on td "218.9" at bounding box center [878, 382] width 47 height 19
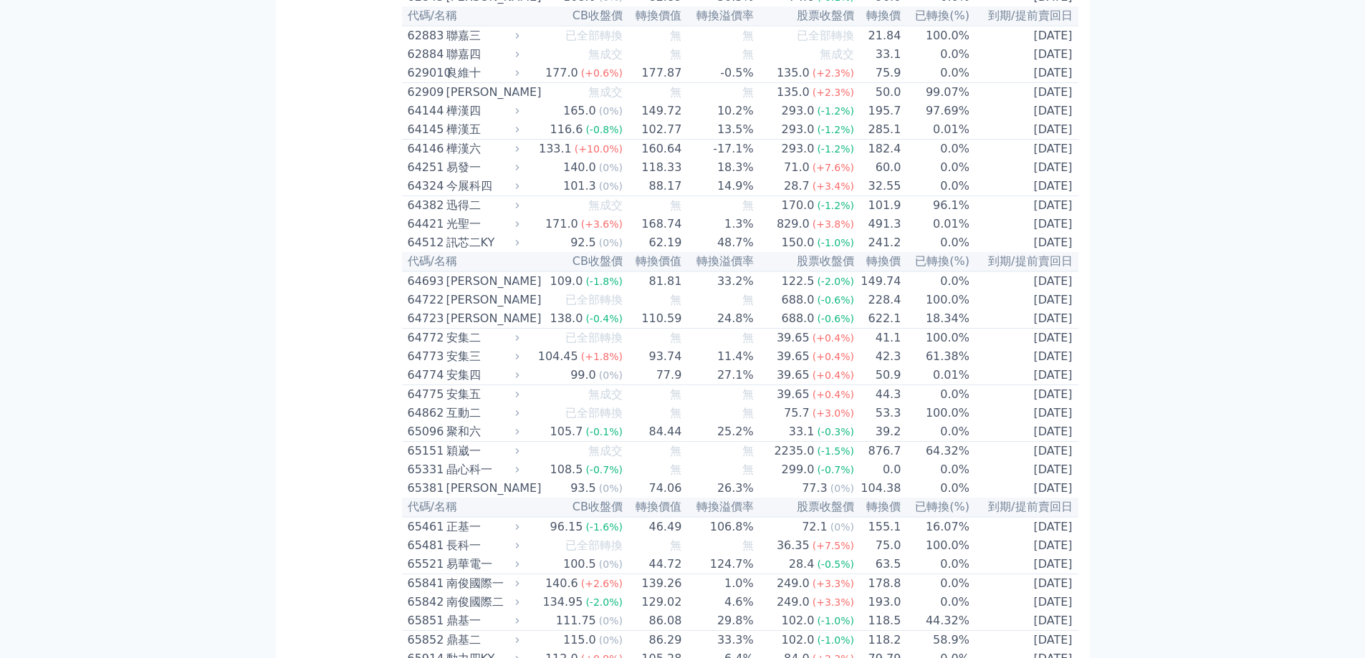
scroll to position [6233, 0]
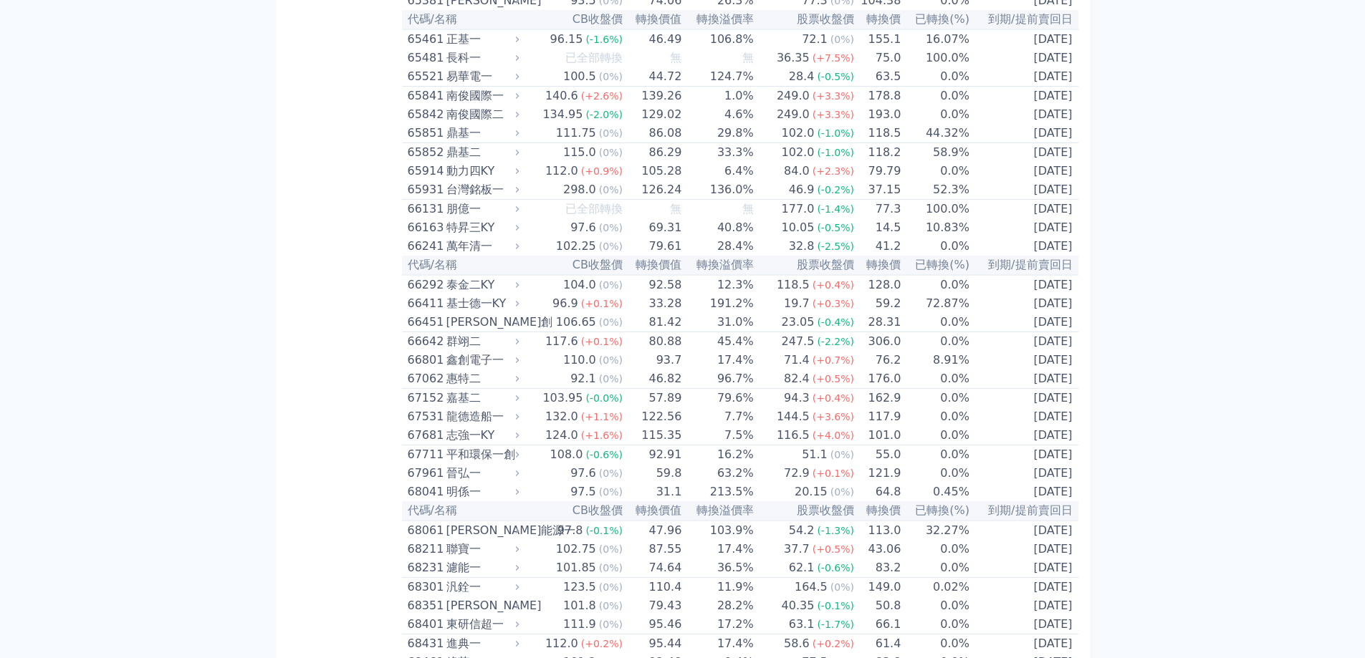
scroll to position [7113, 0]
